Goal: Task Accomplishment & Management: Complete application form

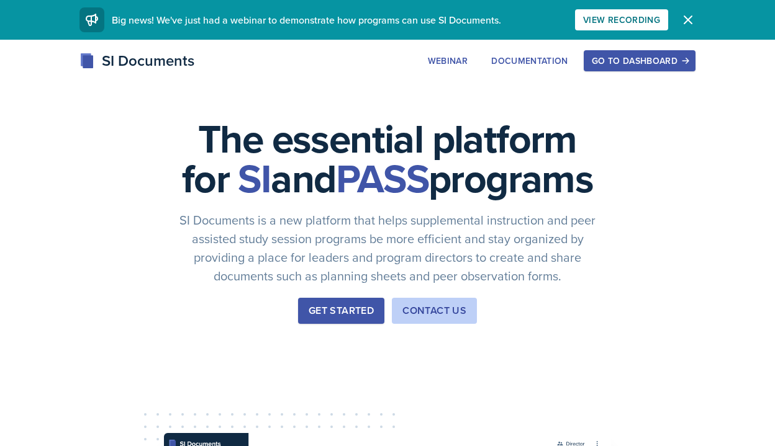
click at [318, 318] on div "Get Started" at bounding box center [341, 311] width 65 height 15
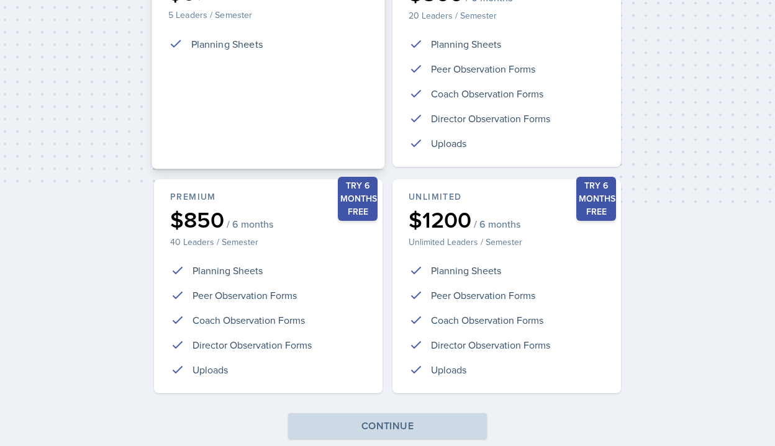
scroll to position [289, 0]
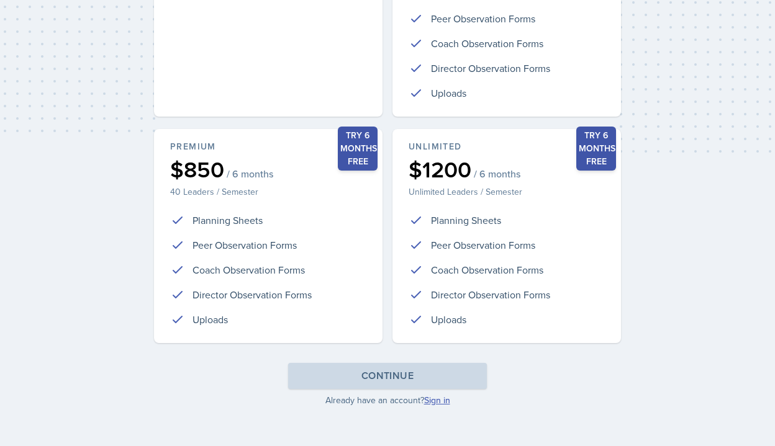
click at [436, 403] on link "Sign in" at bounding box center [437, 400] width 26 height 12
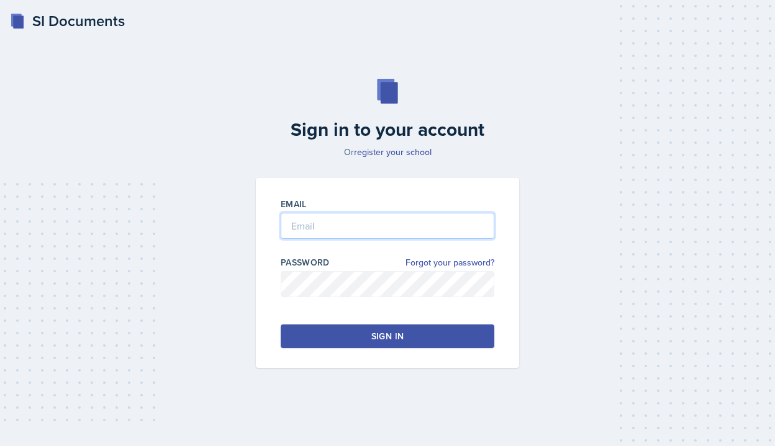
type input "[PERSON_NAME][EMAIL_ADDRESS][PERSON_NAME][DOMAIN_NAME]"
click at [374, 341] on div "Sign in" at bounding box center [387, 336] width 32 height 12
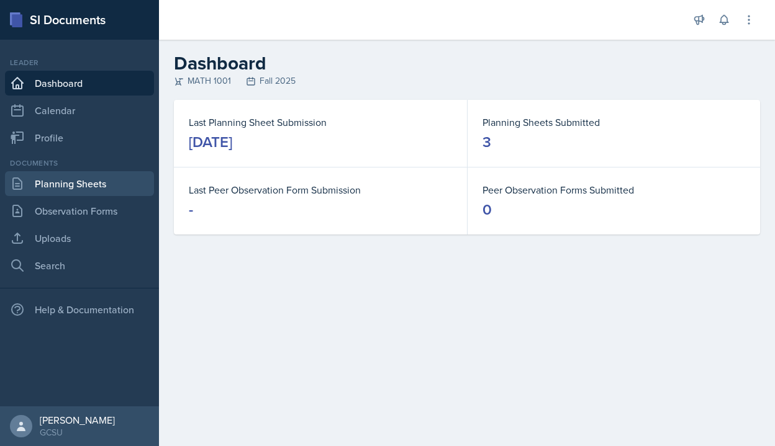
click at [67, 183] on link "Planning Sheets" at bounding box center [79, 183] width 149 height 25
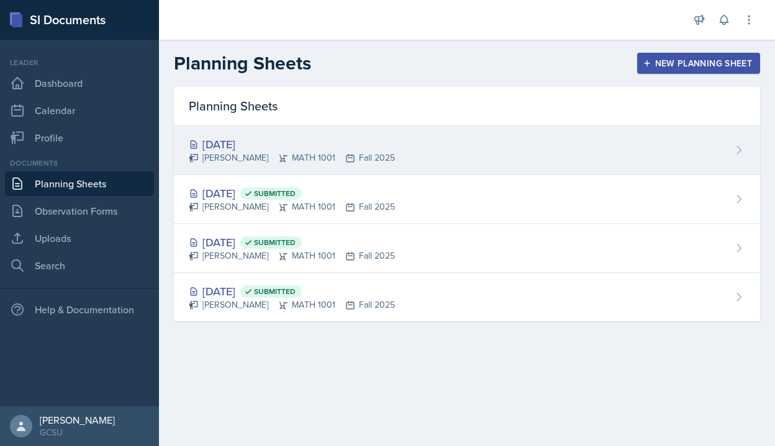
click at [258, 157] on div "[PERSON_NAME] MATH 1001 Fall 2025" at bounding box center [292, 157] width 206 height 13
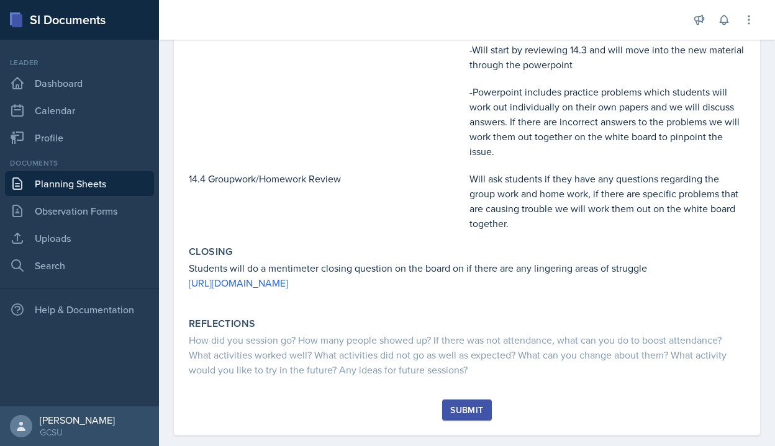
scroll to position [418, 0]
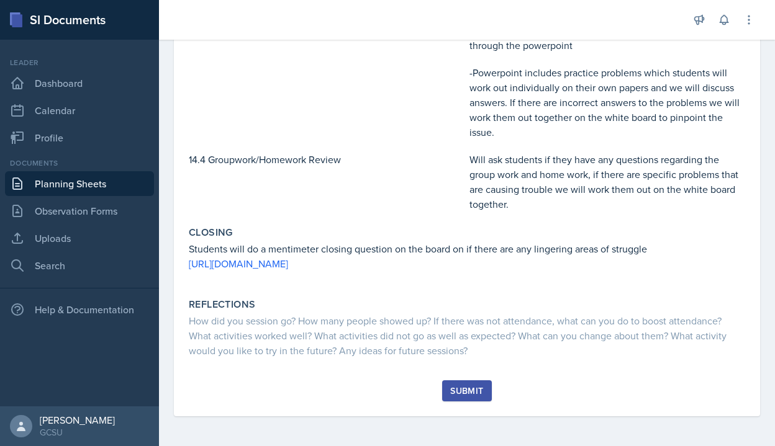
click at [471, 399] on button "Submit" at bounding box center [466, 391] width 49 height 21
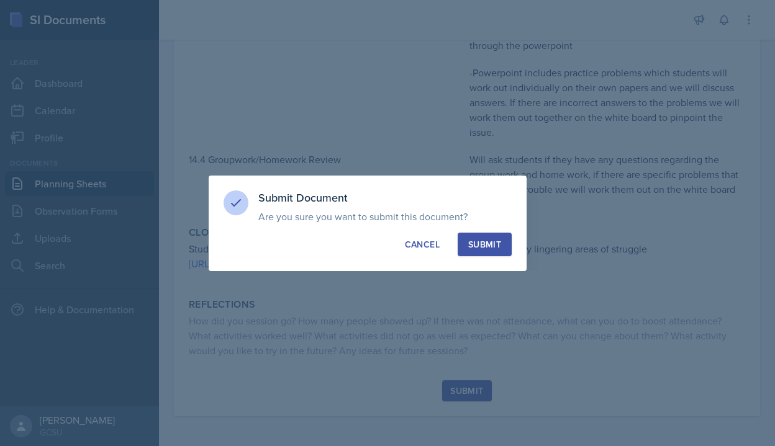
click at [490, 245] on div "Submit" at bounding box center [484, 244] width 33 height 12
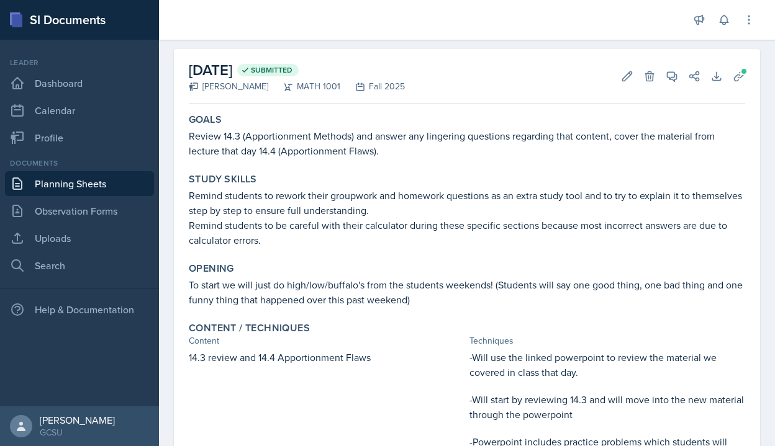
scroll to position [0, 0]
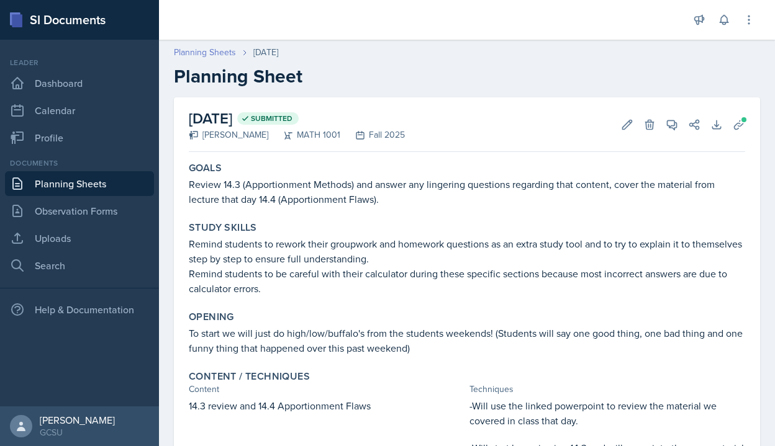
click at [184, 55] on link "Planning Sheets" at bounding box center [205, 52] width 62 height 13
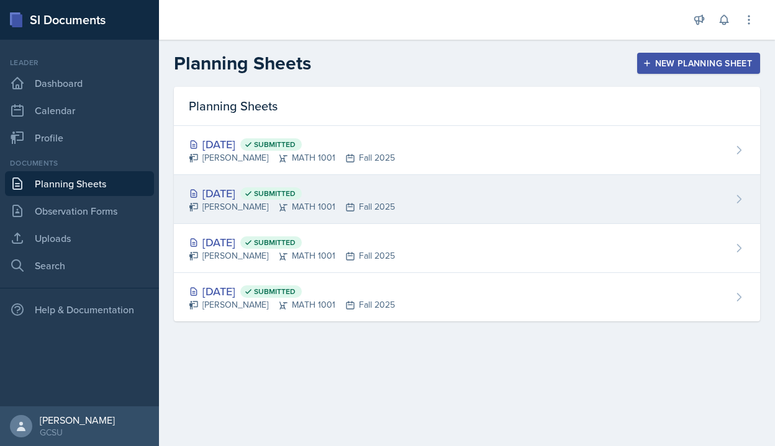
click at [233, 187] on div "[DATE] Submitted" at bounding box center [292, 193] width 206 height 17
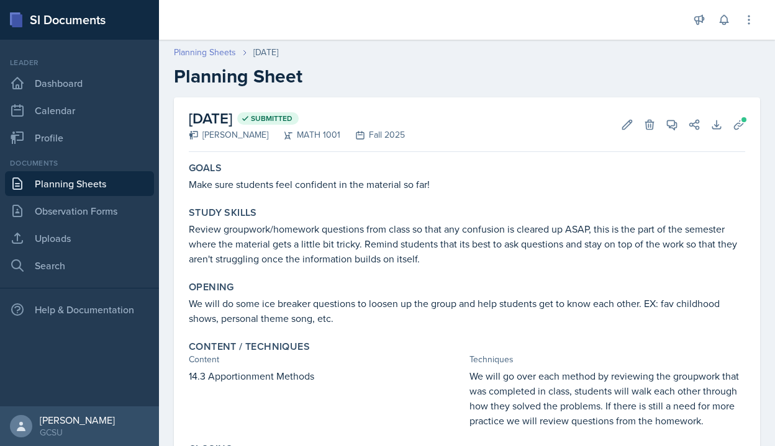
click at [206, 56] on link "Planning Sheets" at bounding box center [205, 52] width 62 height 13
